Goal: Information Seeking & Learning: Learn about a topic

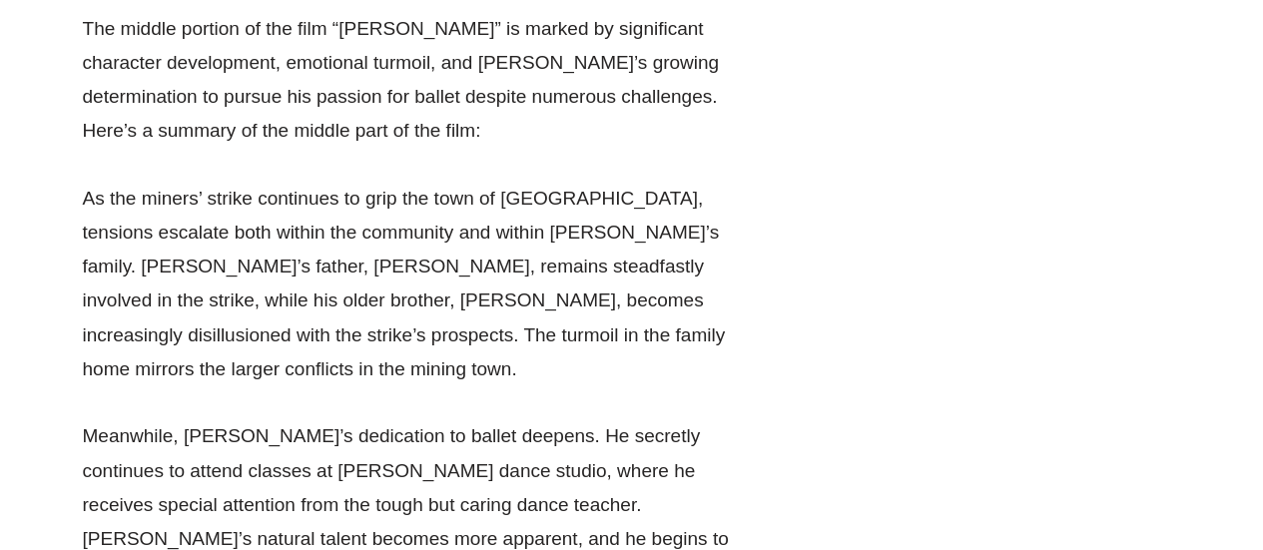
scroll to position [4269, 0]
click at [553, 418] on p "Meanwhile, [PERSON_NAME]’s dedication to ballet deepens. He secretly continues …" at bounding box center [417, 520] width 669 height 205
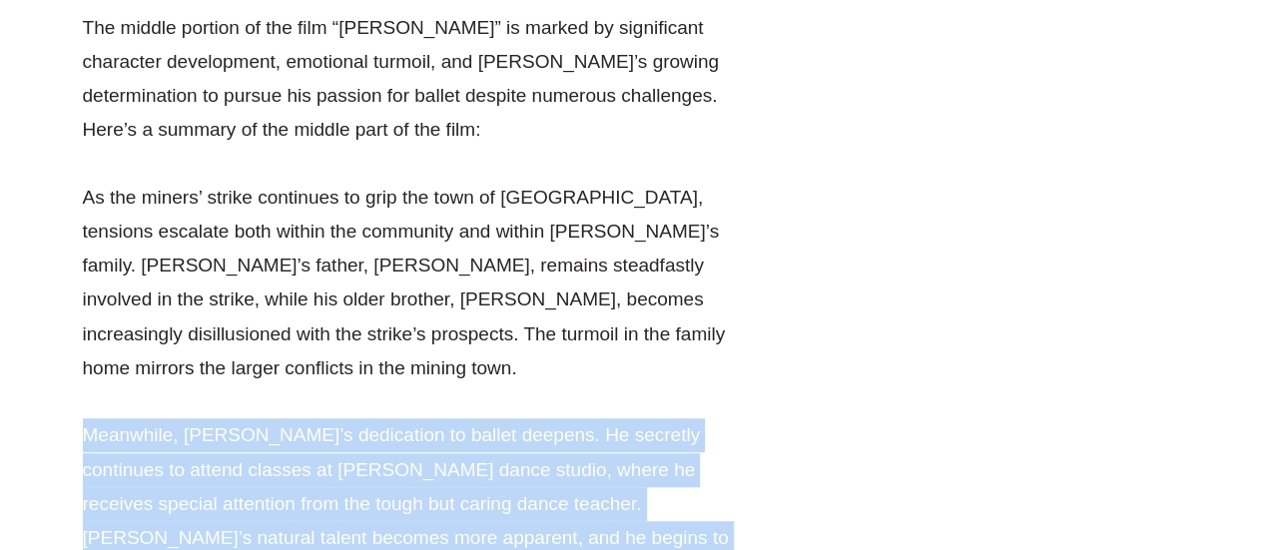
drag, startPoint x: 553, startPoint y: 169, endPoint x: 616, endPoint y: 160, distance: 63.5
click at [616, 418] on p "Meanwhile, [PERSON_NAME]’s dedication to ballet deepens. He secretly continues …" at bounding box center [417, 520] width 669 height 205
click at [615, 418] on p "Meanwhile, [PERSON_NAME]’s dedication to ballet deepens. He secretly continues …" at bounding box center [417, 520] width 669 height 205
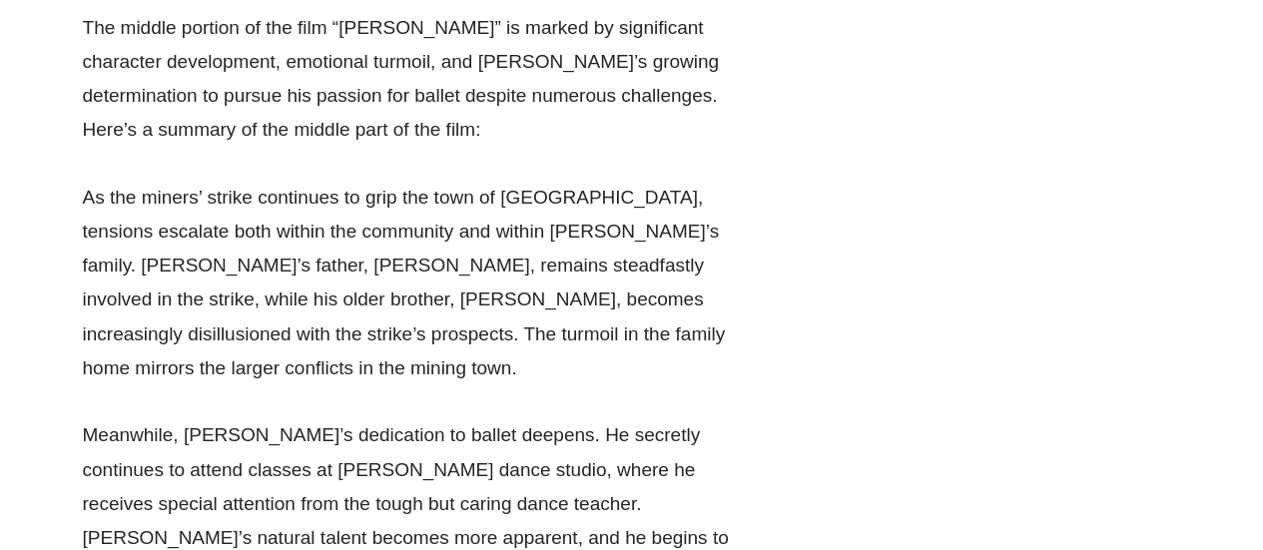
click at [615, 418] on p "Meanwhile, [PERSON_NAME]’s dedication to ballet deepens. He secretly continues …" at bounding box center [417, 520] width 669 height 205
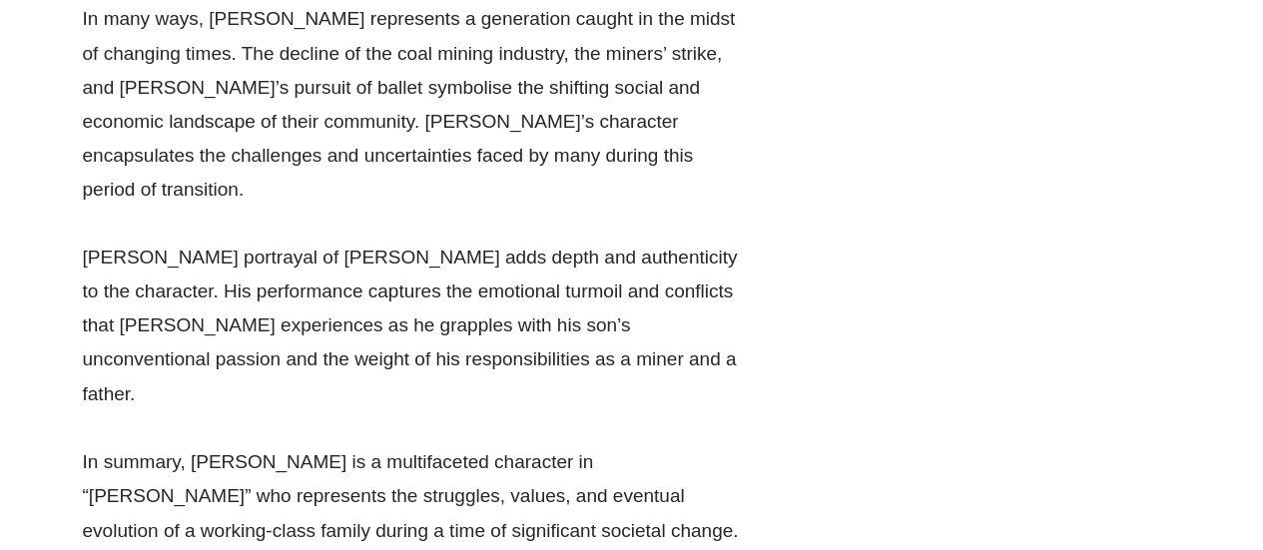
scroll to position [9039, 0]
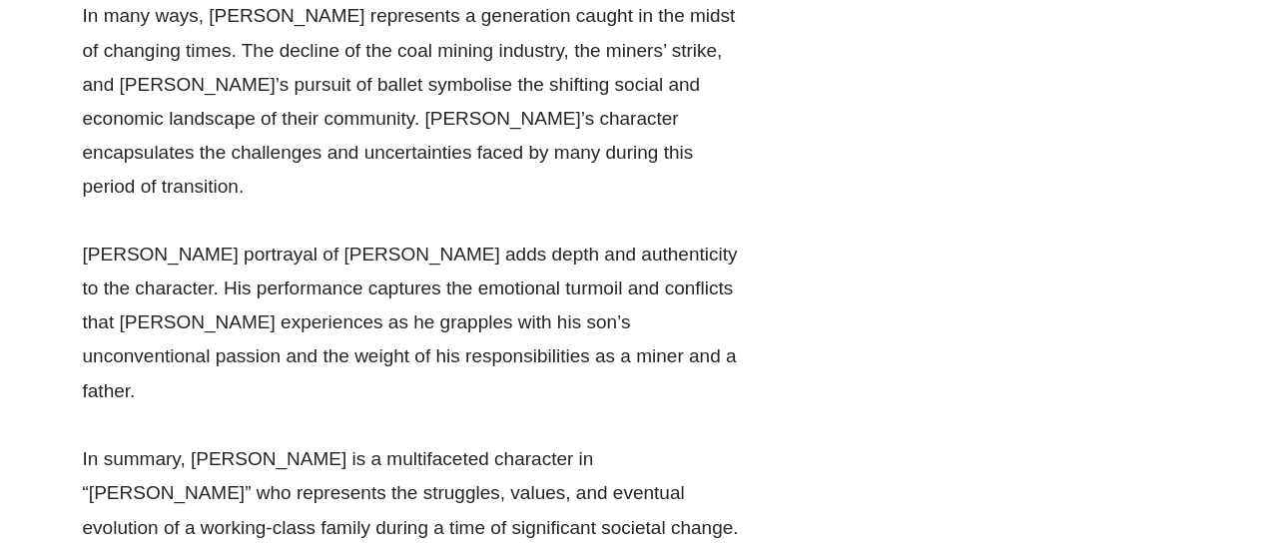
drag, startPoint x: 595, startPoint y: 94, endPoint x: 617, endPoint y: 102, distance: 23.4
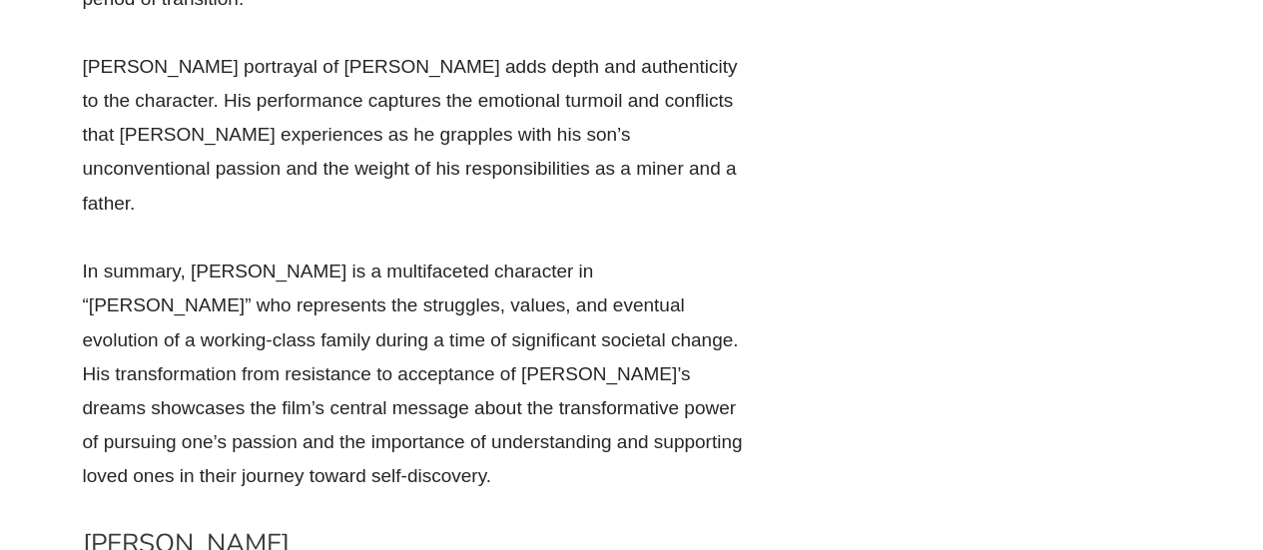
scroll to position [9238, 0]
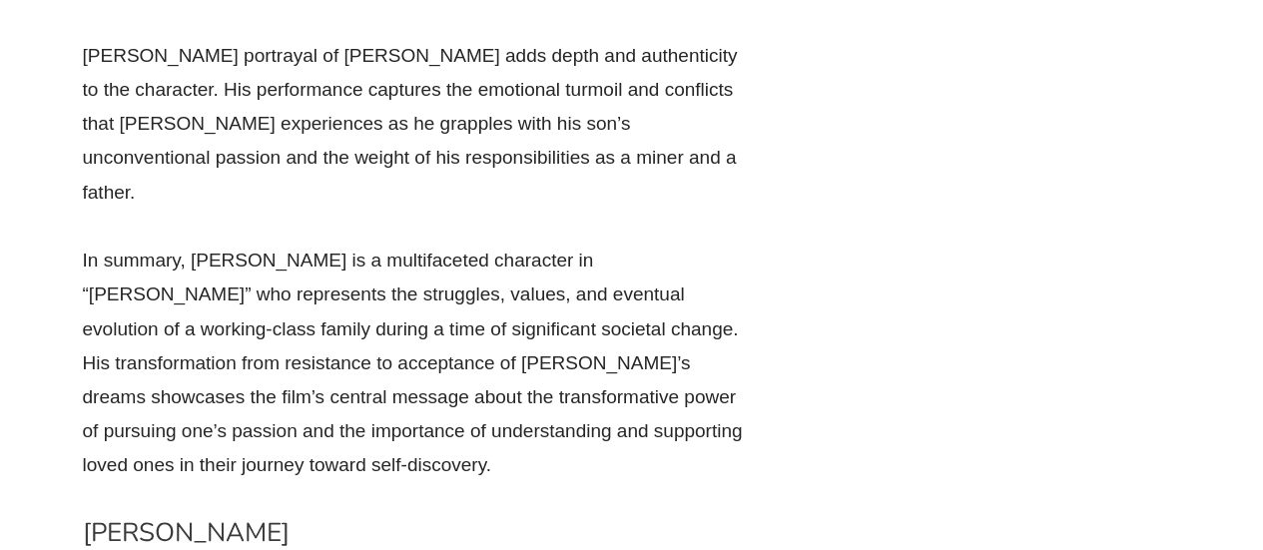
drag, startPoint x: 619, startPoint y: 105, endPoint x: 493, endPoint y: 253, distance: 194.1
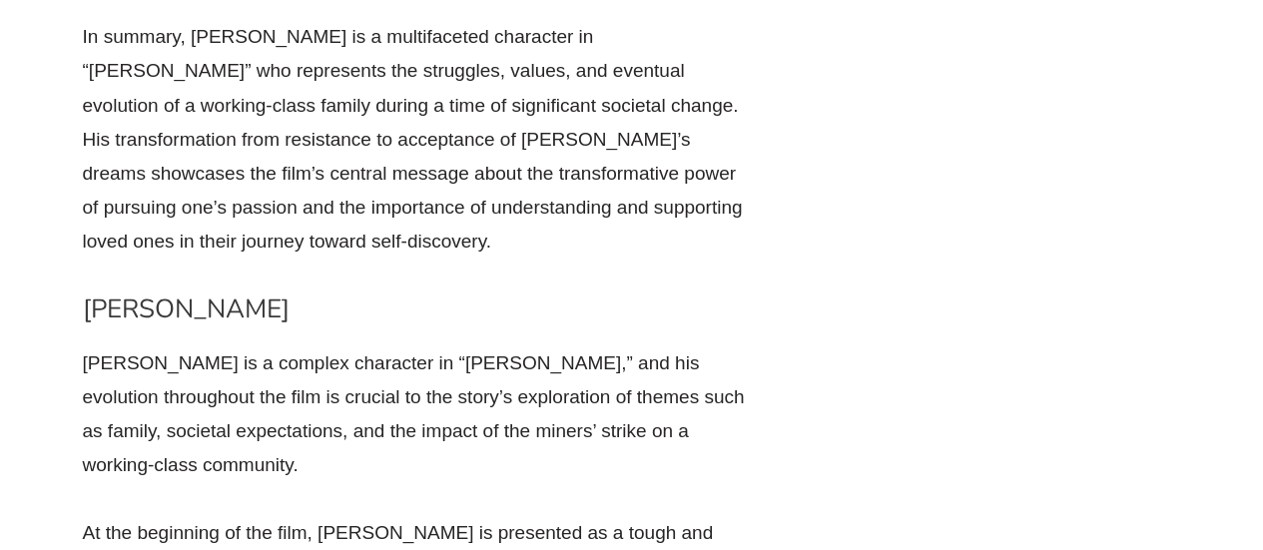
scroll to position [9471, 0]
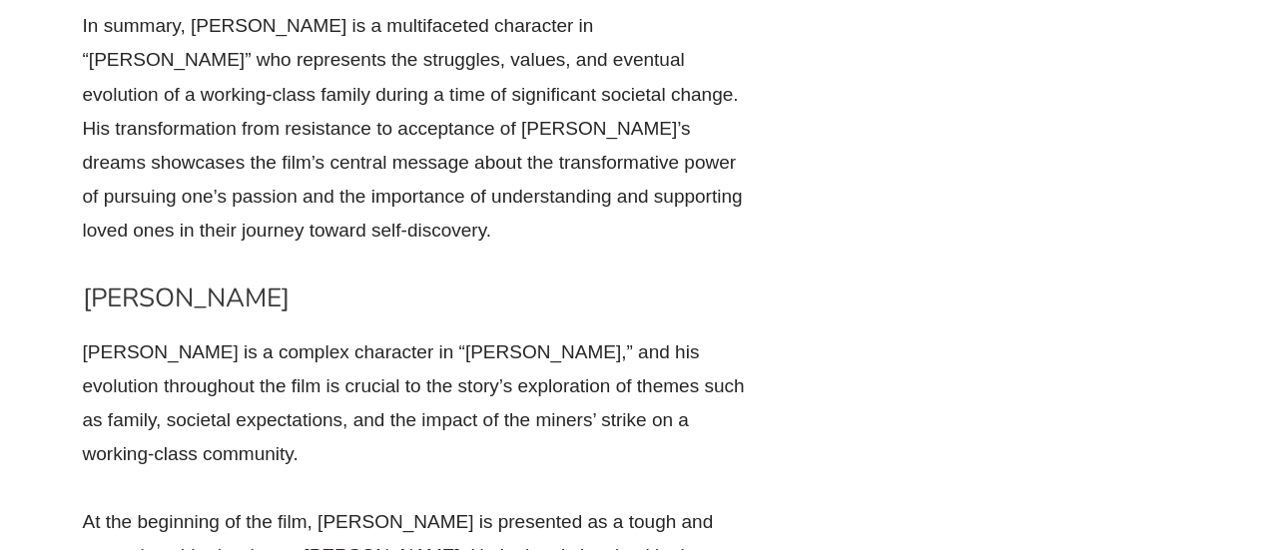
drag, startPoint x: 478, startPoint y: 287, endPoint x: 495, endPoint y: 219, distance: 70.0
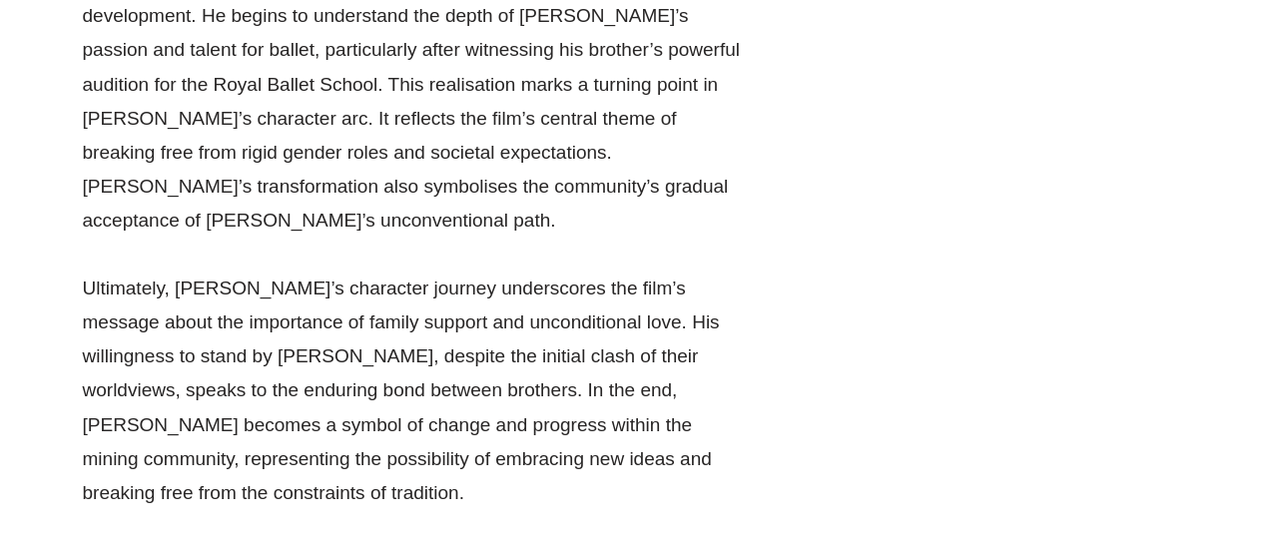
scroll to position [10478, 0]
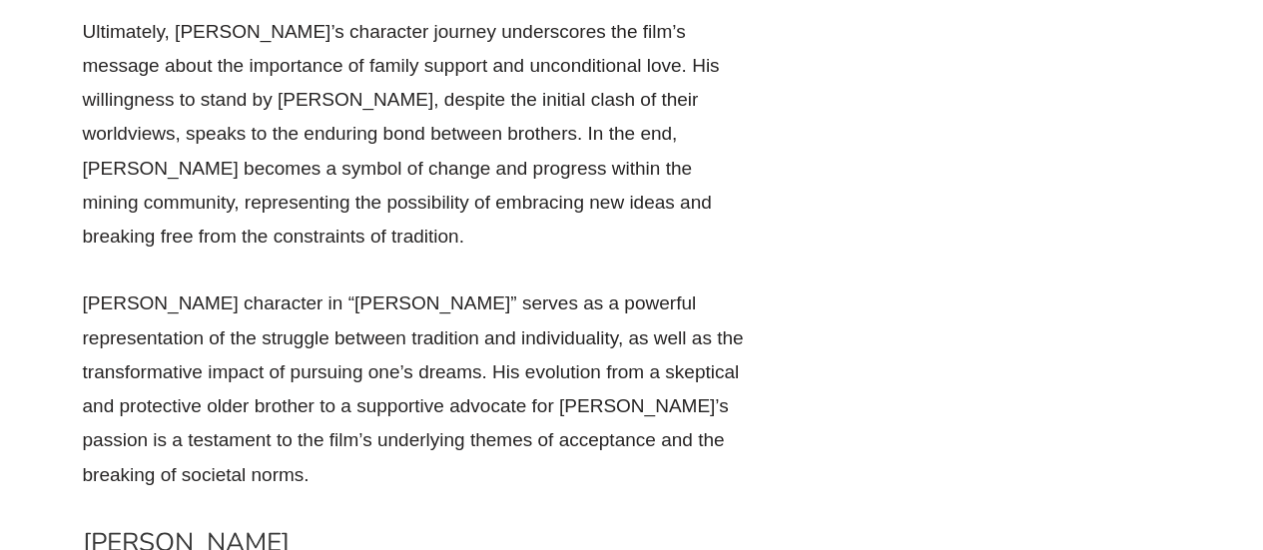
scroll to position [10659, 0]
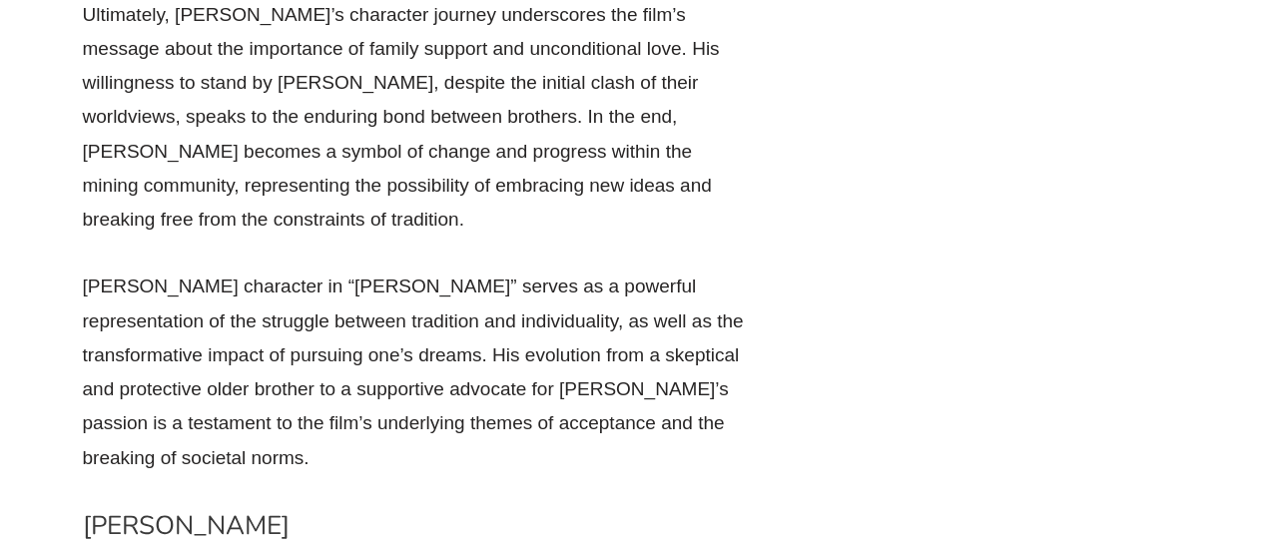
drag, startPoint x: 579, startPoint y: 267, endPoint x: 592, endPoint y: 267, distance: 13.0
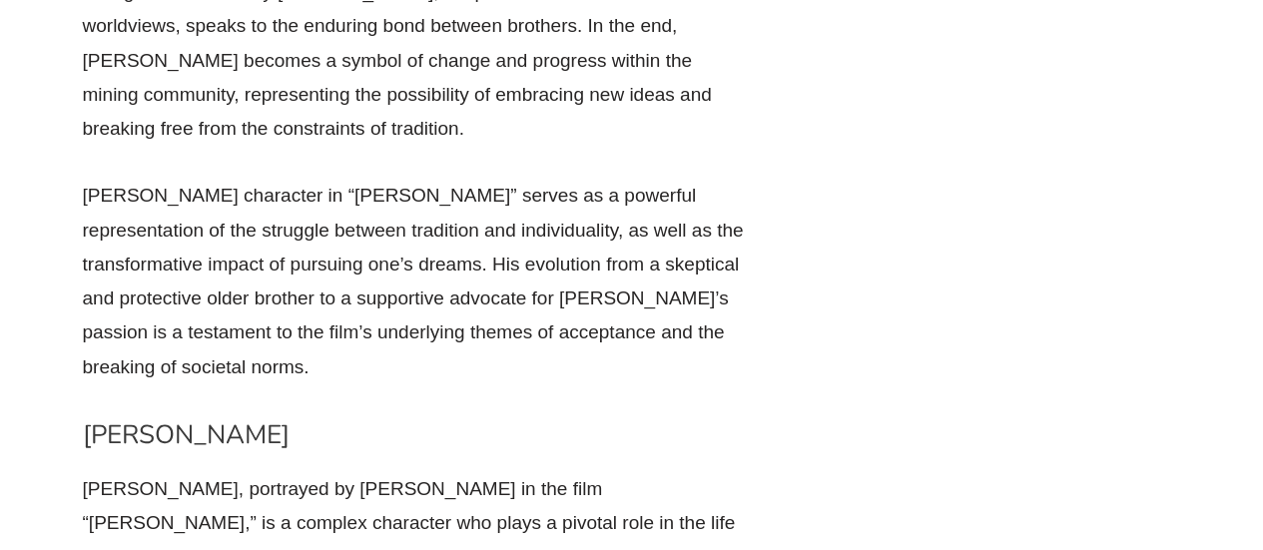
scroll to position [10755, 0]
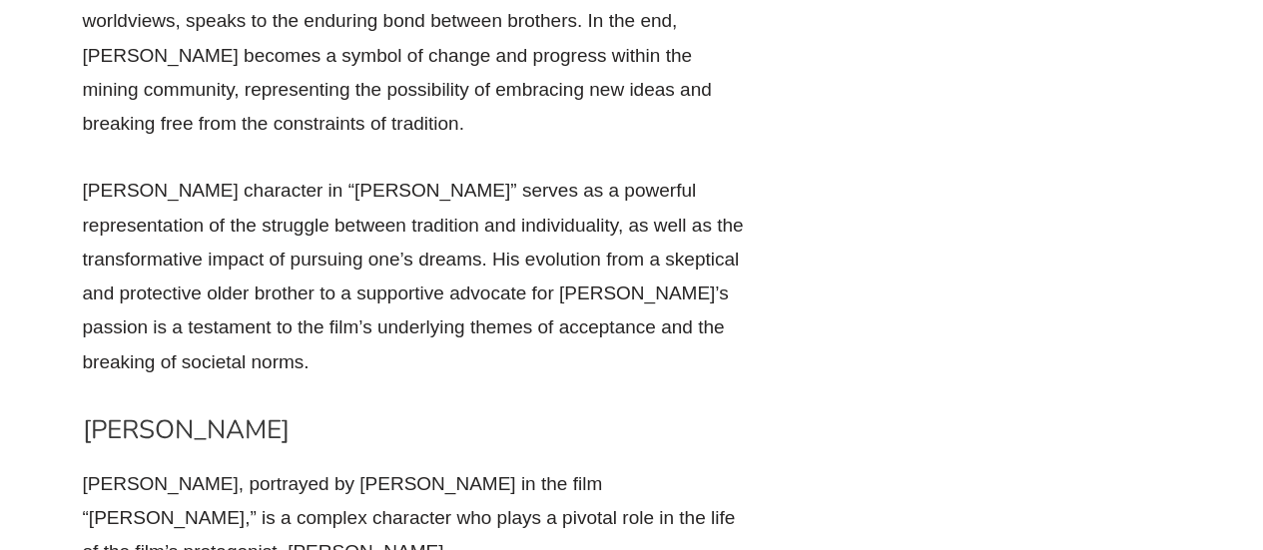
drag, startPoint x: 307, startPoint y: 269, endPoint x: 351, endPoint y: 267, distance: 44.0
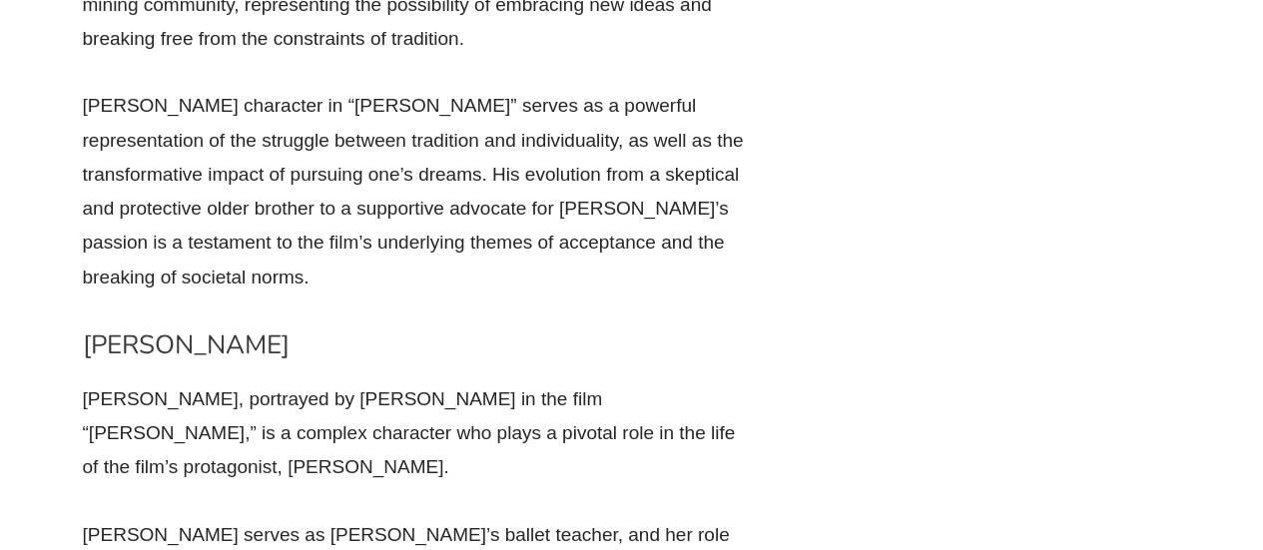
scroll to position [10841, 0]
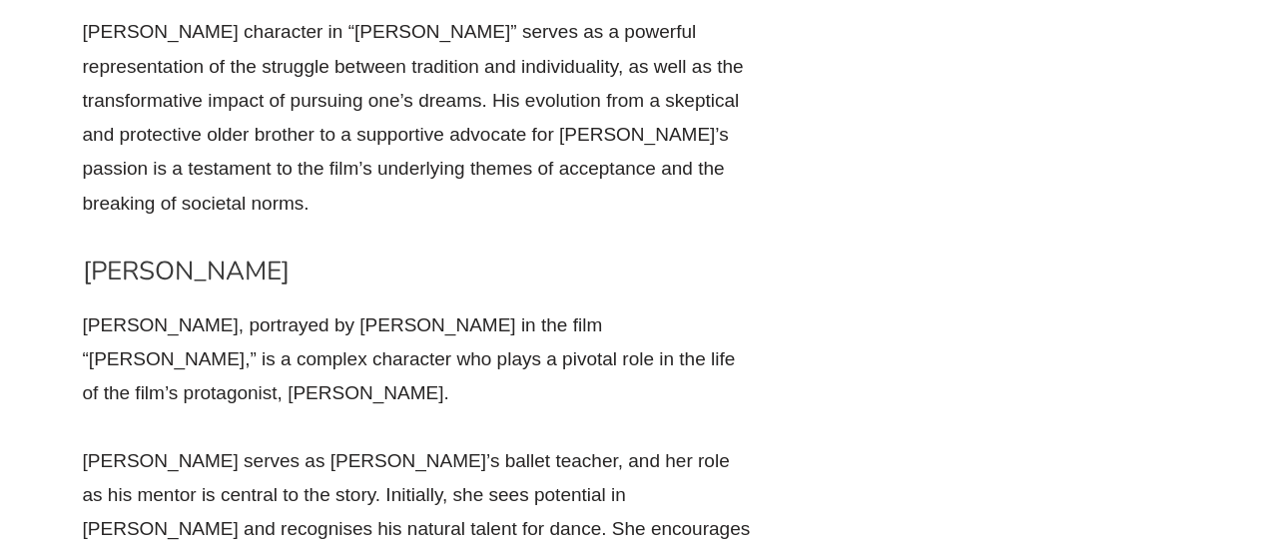
scroll to position [10915, 0]
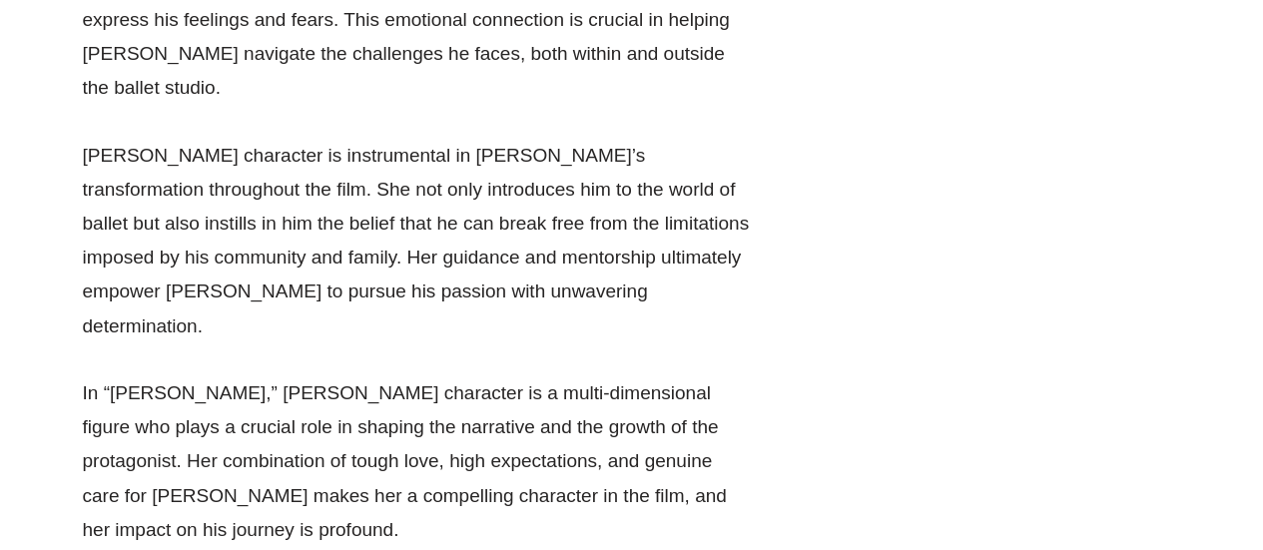
scroll to position [12344, 0]
